Goal: Information Seeking & Learning: Learn about a topic

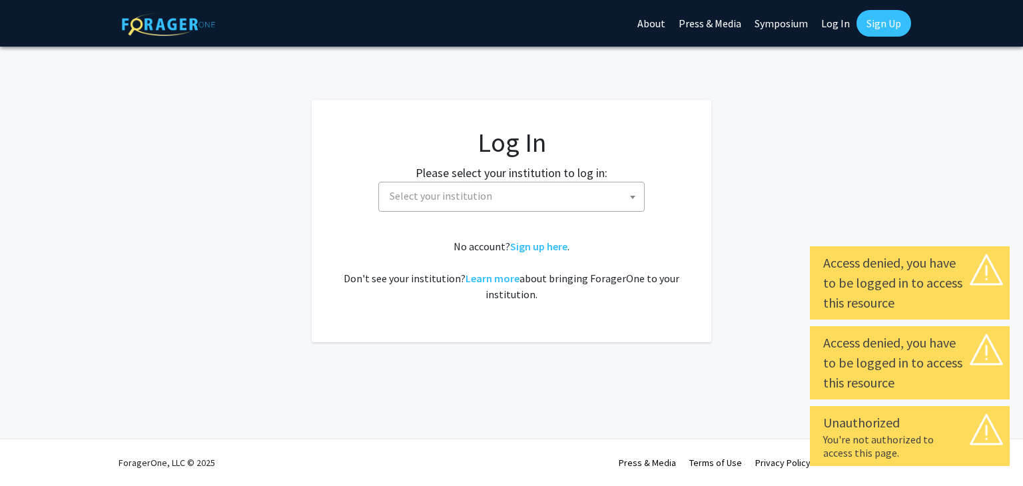
select select
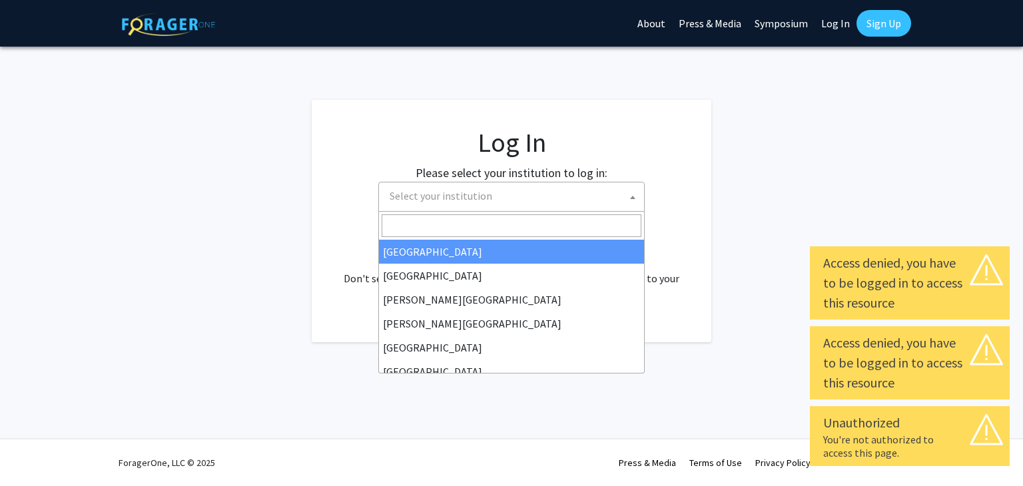
click at [565, 188] on span "Select your institution" at bounding box center [514, 195] width 260 height 27
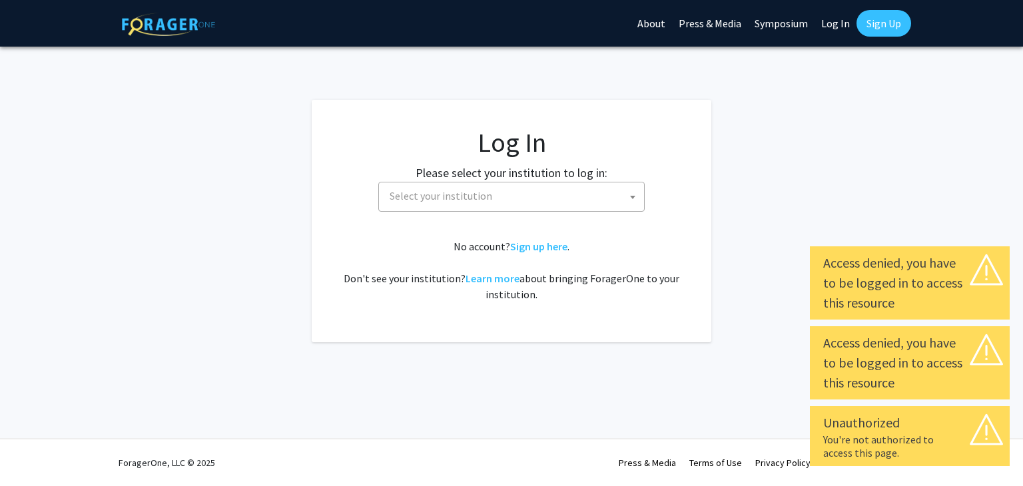
click at [624, 163] on fg-card-body "Log In Please select your institution to log in: Baylor University Brandeis Uni…" at bounding box center [511, 221] width 346 height 189
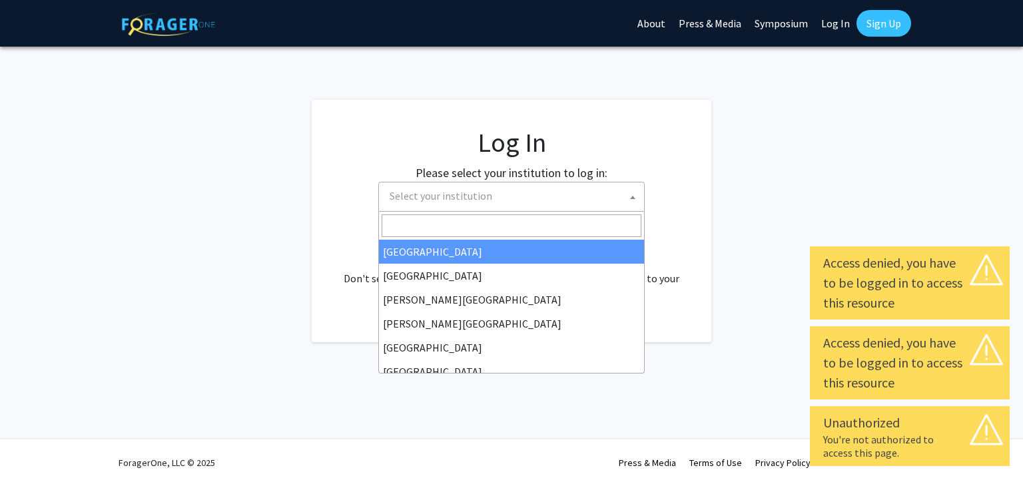
click at [595, 199] on span "Select your institution" at bounding box center [514, 195] width 260 height 27
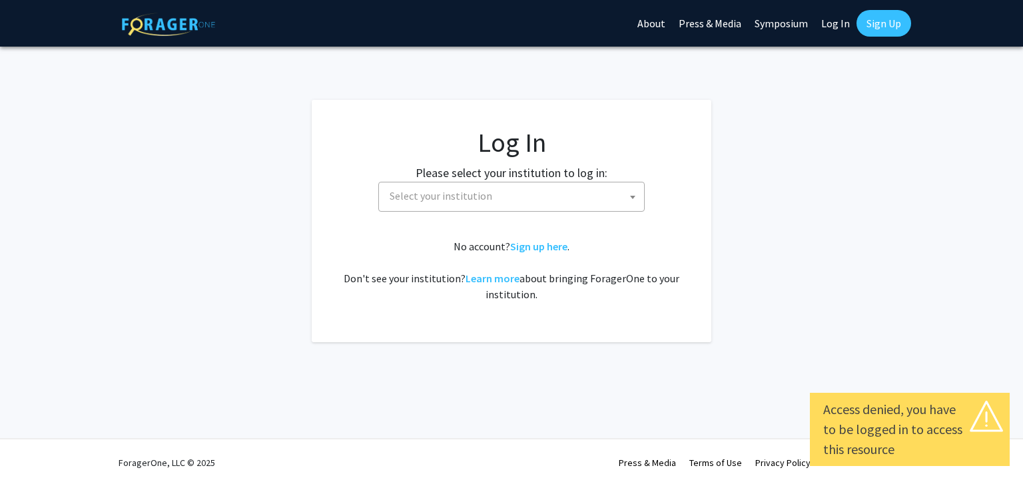
select select
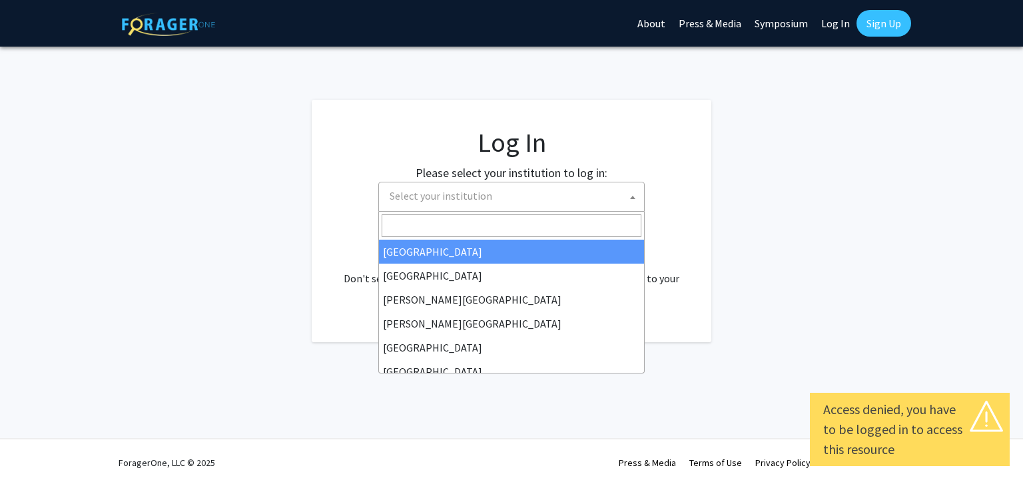
click at [589, 189] on span "Select your institution" at bounding box center [514, 195] width 260 height 27
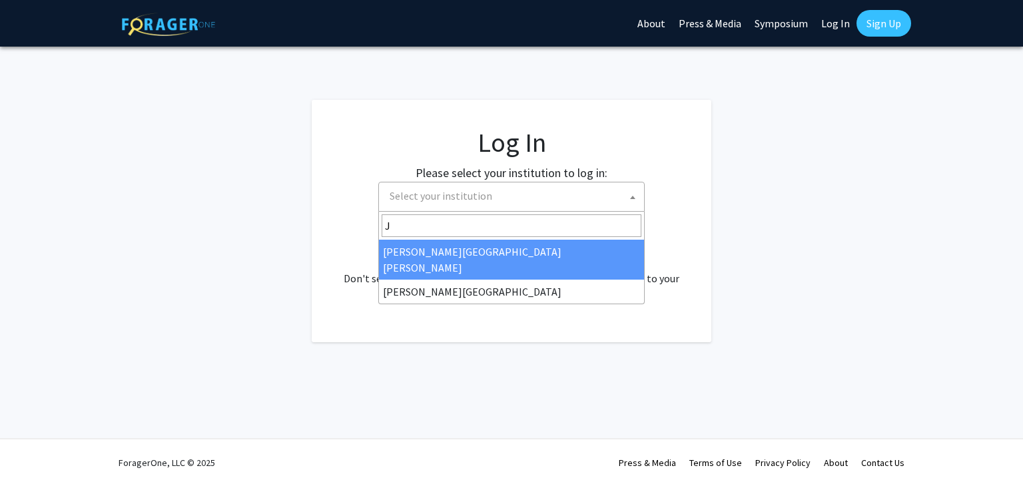
type input "J"
select select "1"
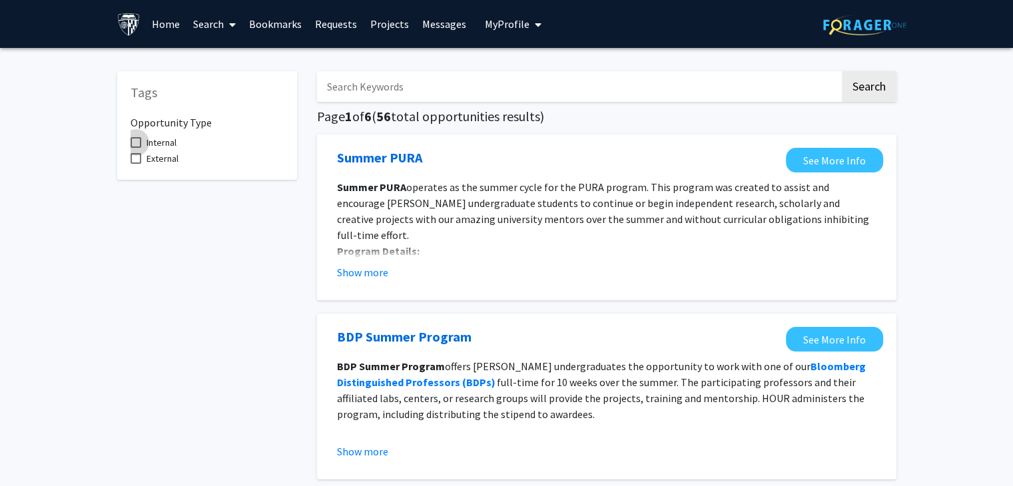
click at [139, 146] on span at bounding box center [136, 142] width 11 height 11
click at [136, 148] on input "Internal" at bounding box center [135, 148] width 1 height 1
checkbox input "true"
click at [392, 18] on link "Projects" at bounding box center [390, 24] width 52 height 47
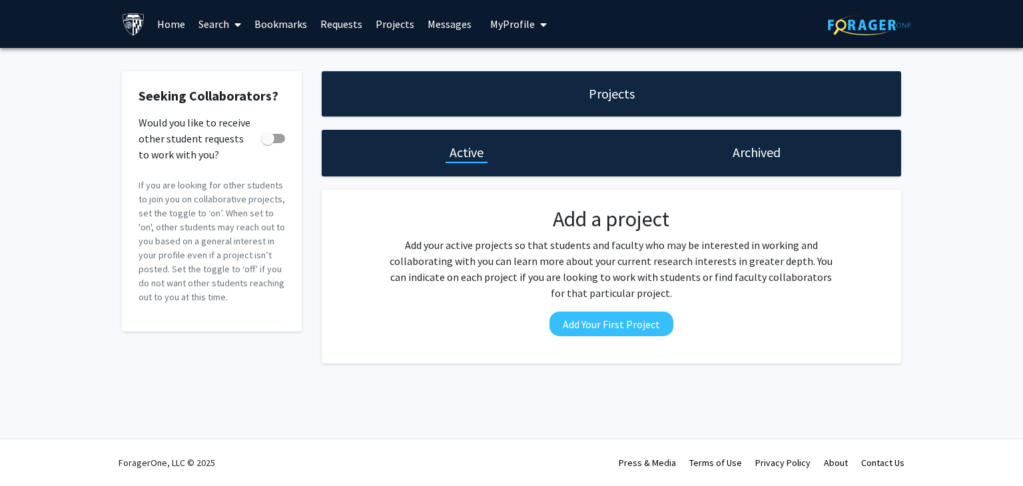
click at [497, 23] on span "My Profile" at bounding box center [512, 23] width 45 height 13
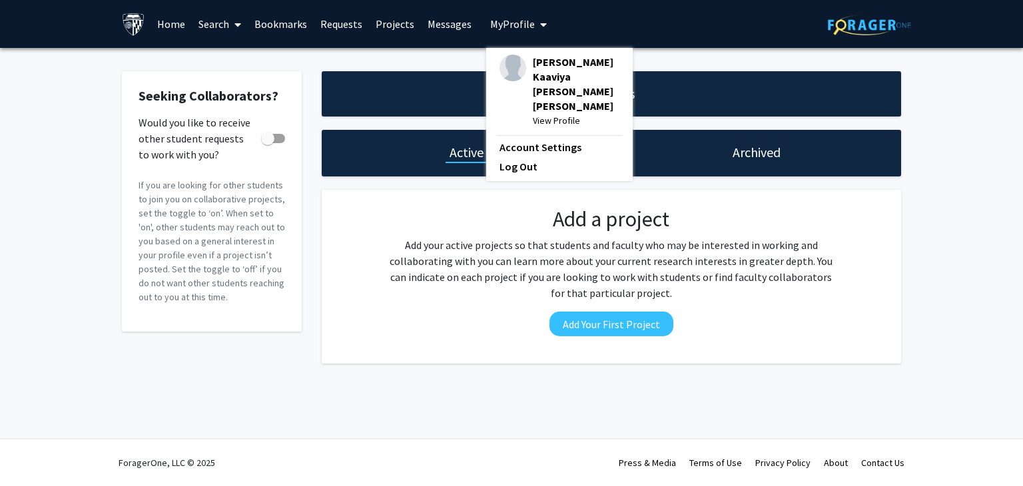
click at [542, 69] on span "[PERSON_NAME] Kaaviya [PERSON_NAME] [PERSON_NAME]" at bounding box center [576, 84] width 87 height 59
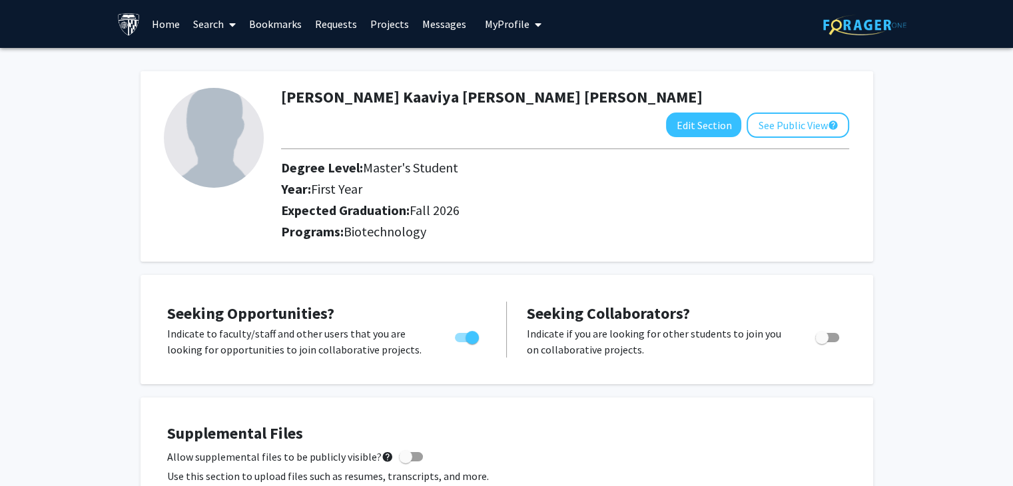
click at [174, 31] on link "Home" at bounding box center [165, 24] width 41 height 47
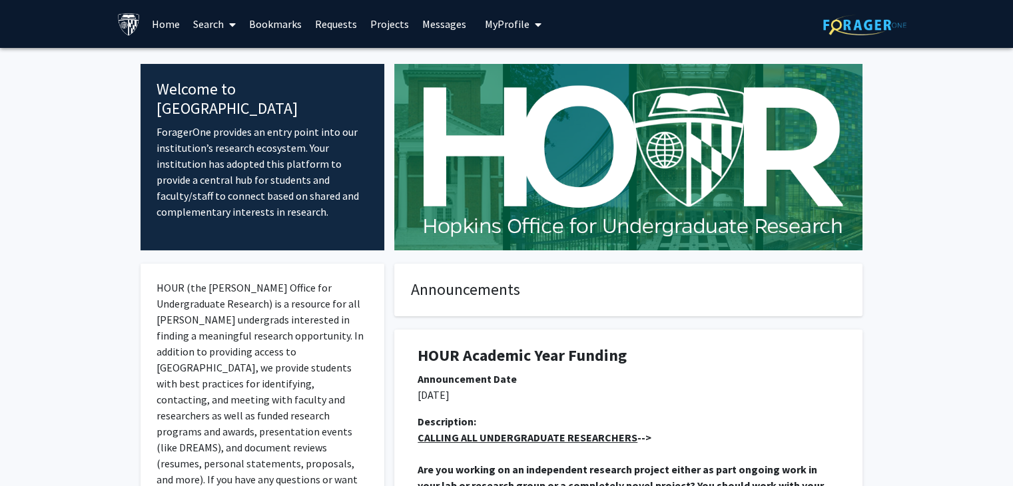
click at [223, 37] on link "Search" at bounding box center [214, 24] width 56 height 47
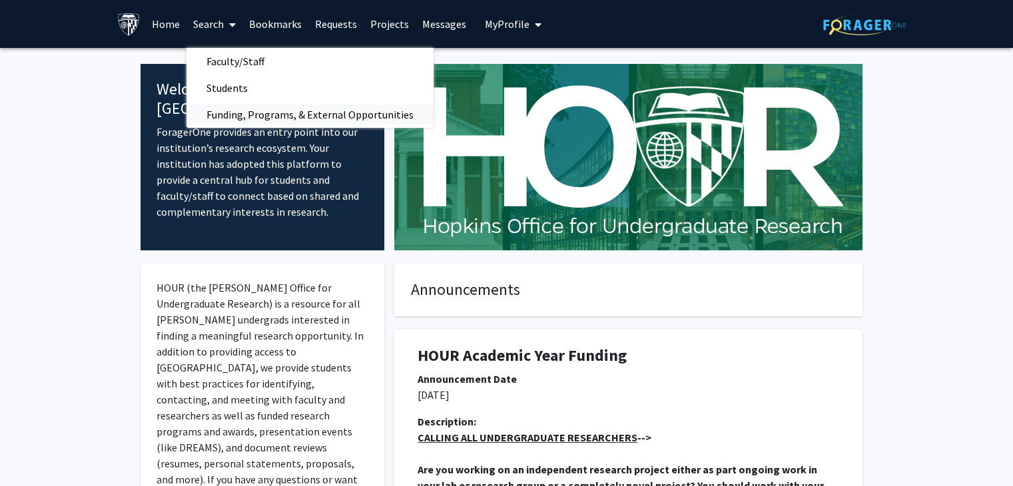
click at [264, 109] on span "Funding, Programs, & External Opportunities" at bounding box center [309, 114] width 247 height 27
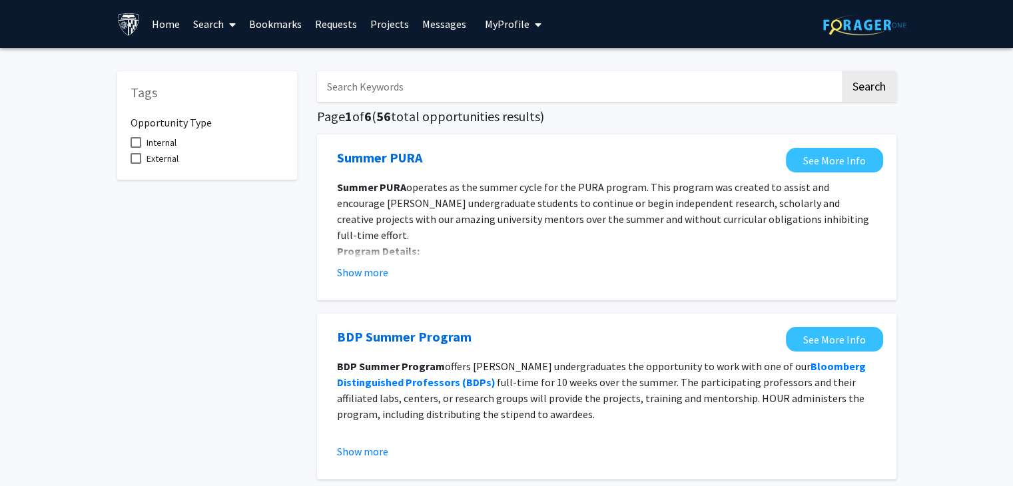
click at [197, 25] on link "Search" at bounding box center [214, 24] width 56 height 47
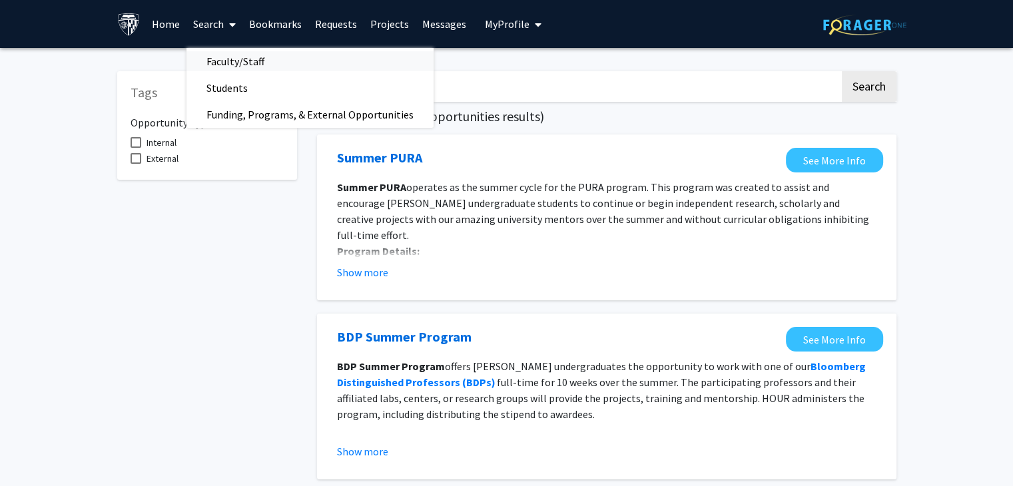
click at [209, 59] on span "Faculty/Staff" at bounding box center [235, 61] width 98 height 27
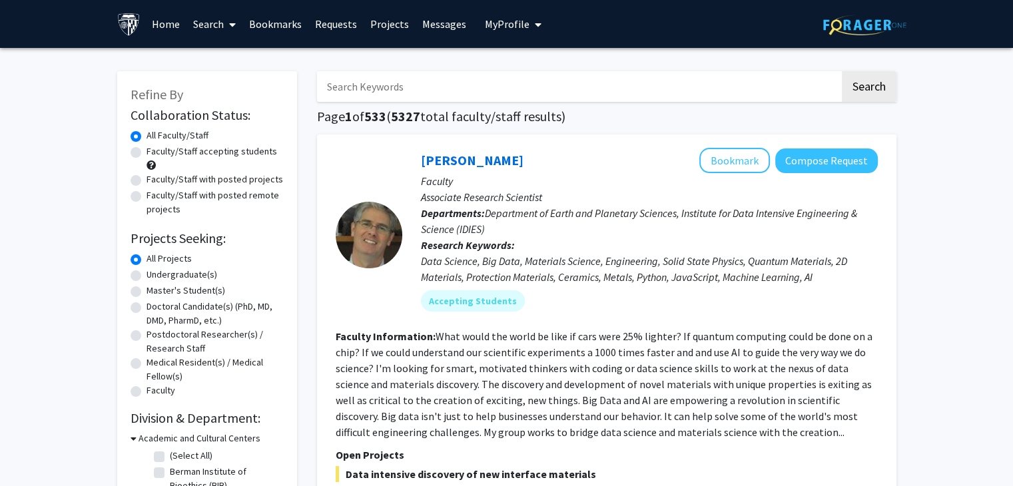
click at [146, 291] on label "Master's Student(s)" at bounding box center [185, 291] width 79 height 14
click at [146, 291] on input "Master's Student(s)" at bounding box center [150, 288] width 9 height 9
radio input "true"
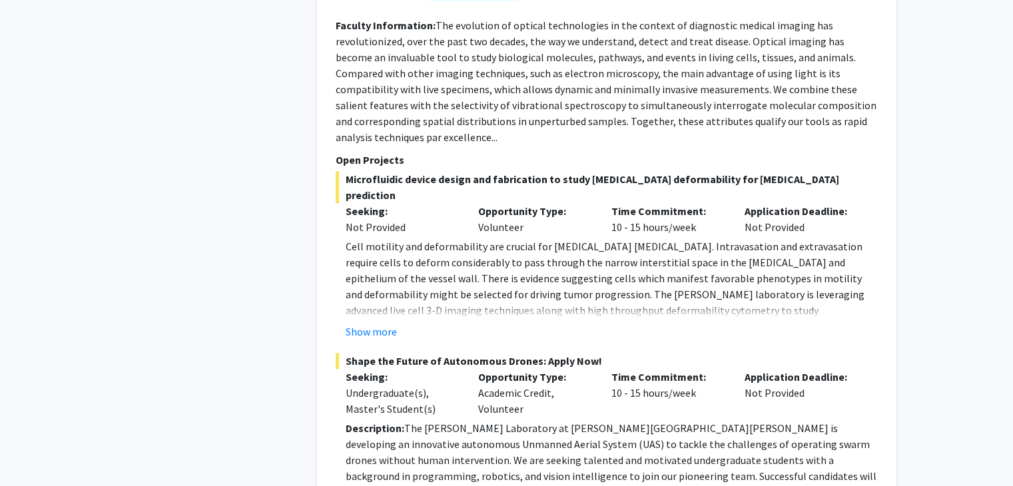
scroll to position [6127, 0]
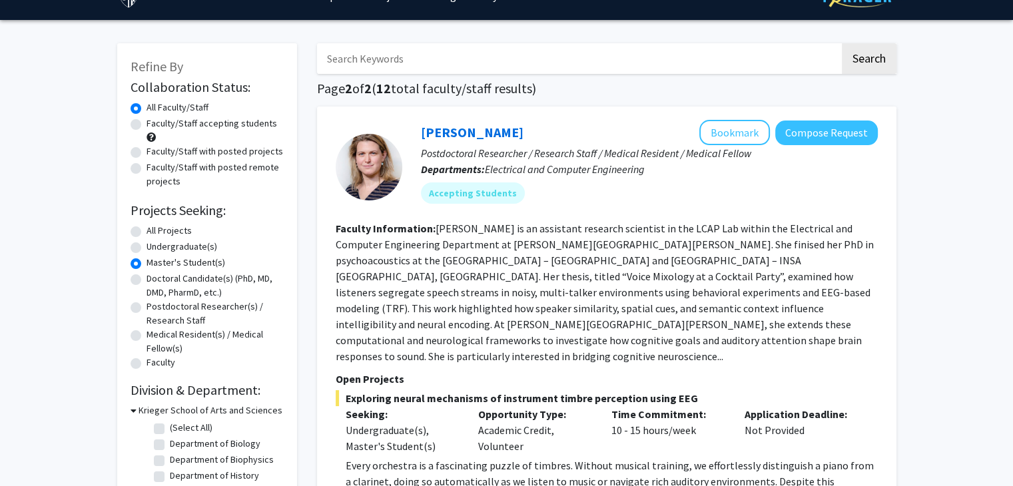
scroll to position [32, 0]
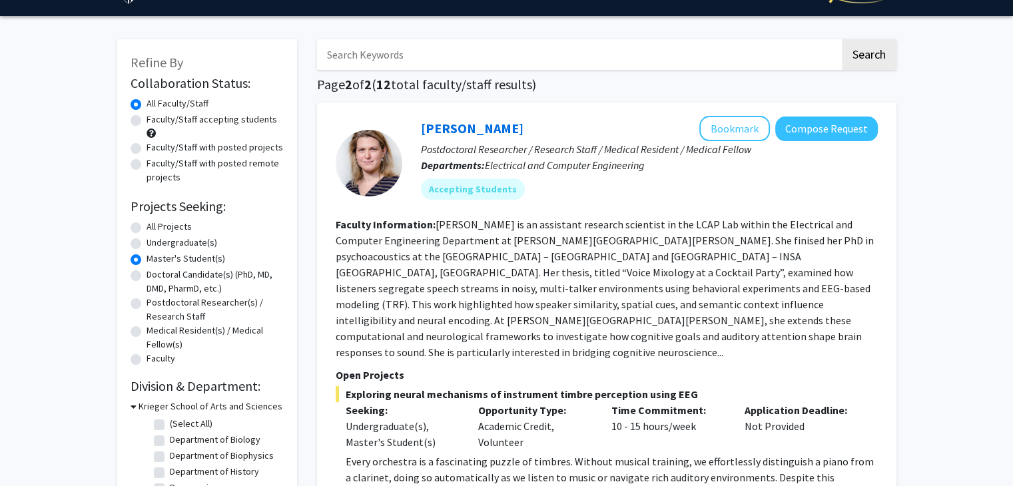
click at [170, 437] on label "Department of Biology" at bounding box center [215, 440] width 91 height 14
click at [170, 437] on input "Department of Biology" at bounding box center [174, 437] width 9 height 9
checkbox input "true"
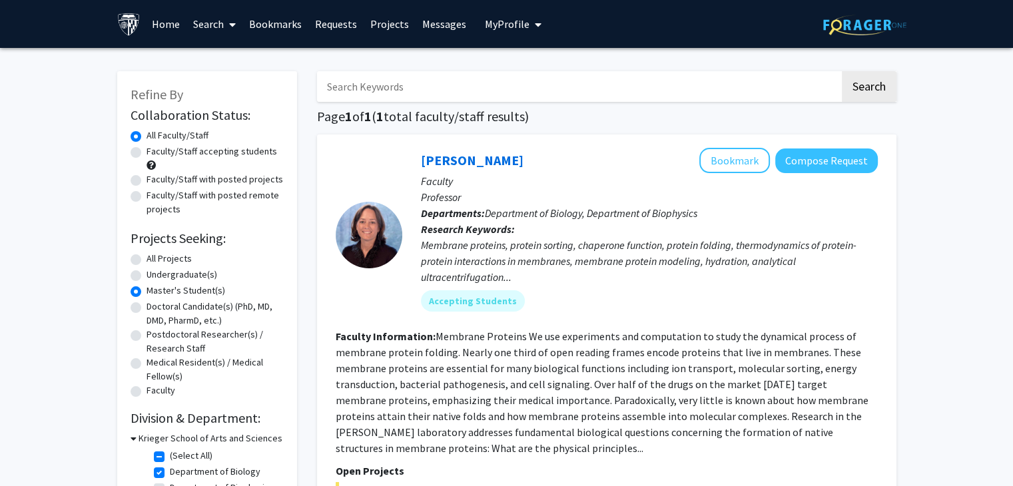
click at [884, 45] on link at bounding box center [864, 24] width 83 height 47
radio input "true"
checkbox input "false"
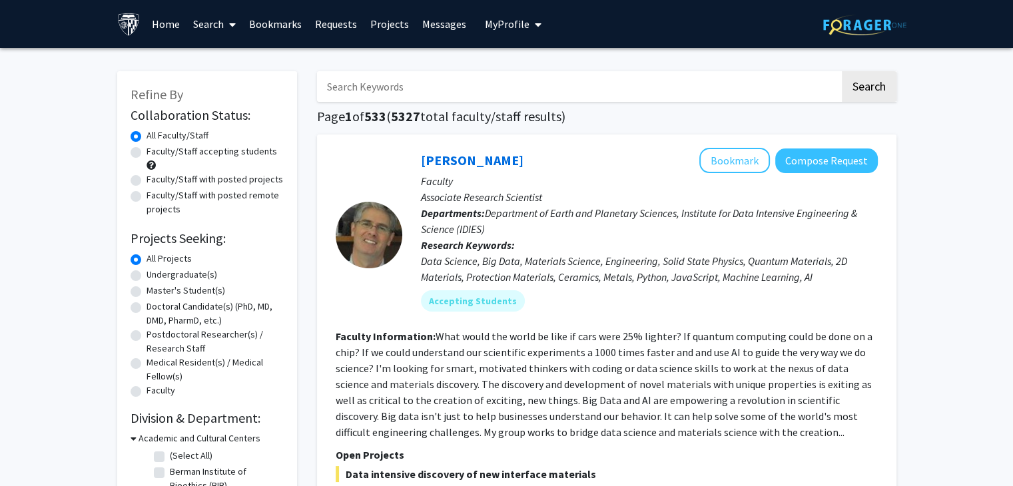
click at [501, 23] on span "My Profile" at bounding box center [507, 23] width 45 height 13
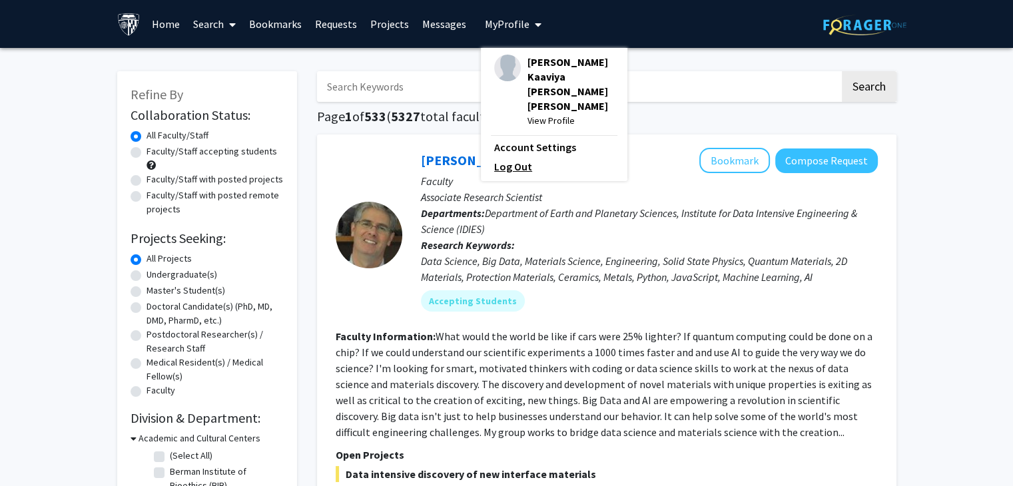
click at [503, 158] on link "Log Out" at bounding box center [554, 166] width 120 height 16
